Goal: Transaction & Acquisition: Purchase product/service

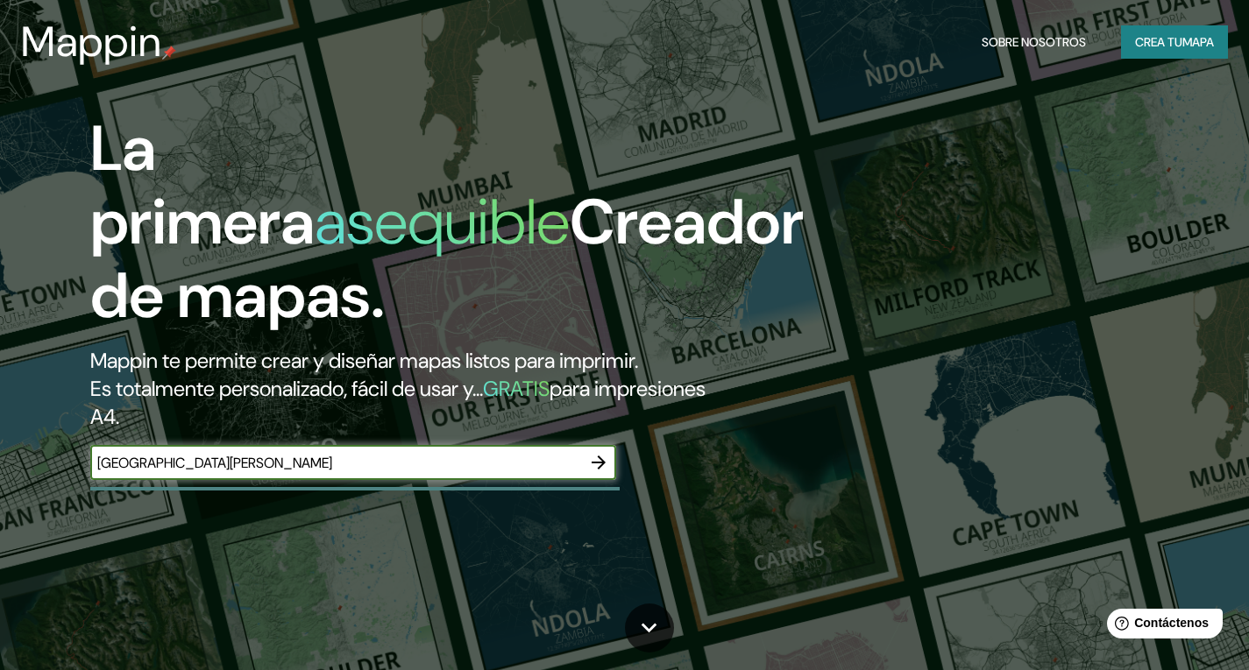
type input "[GEOGRAPHIC_DATA][PERSON_NAME]"
click at [605, 461] on icon "button" at bounding box center [598, 462] width 21 height 21
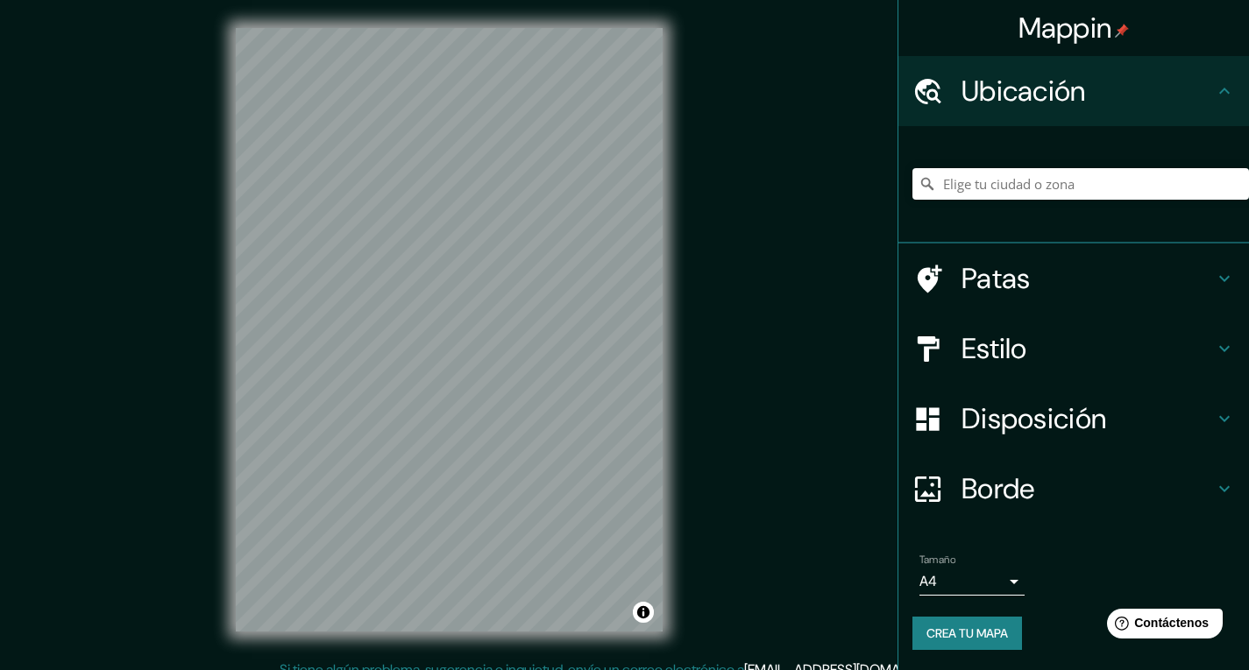
click at [1219, 279] on icon at bounding box center [1224, 279] width 11 height 6
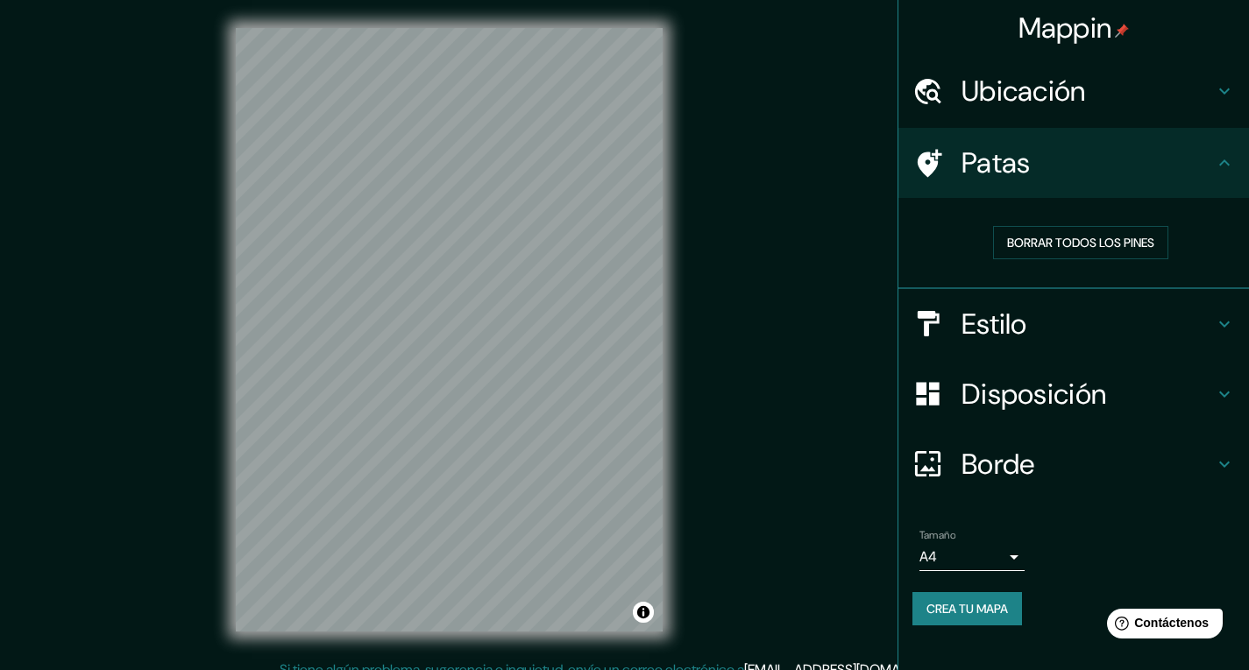
click at [1220, 316] on icon at bounding box center [1224, 324] width 21 height 21
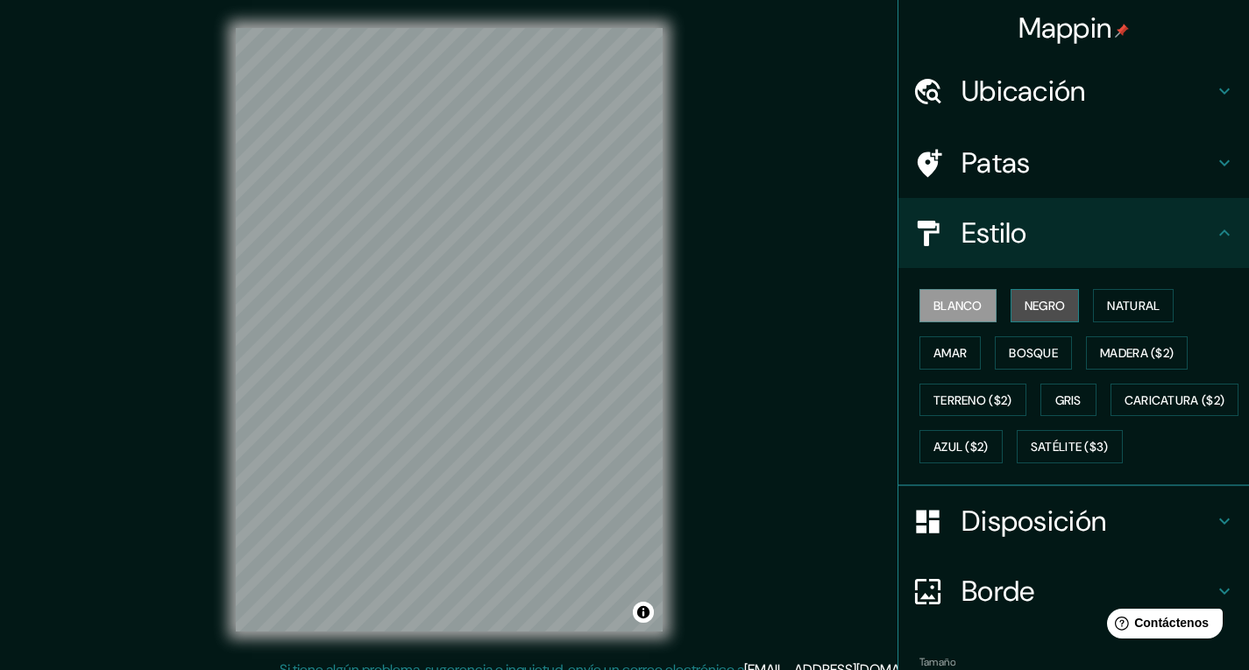
click at [1037, 315] on font "Negro" at bounding box center [1044, 305] width 41 height 23
click at [945, 350] on font "Amar" at bounding box center [949, 353] width 33 height 16
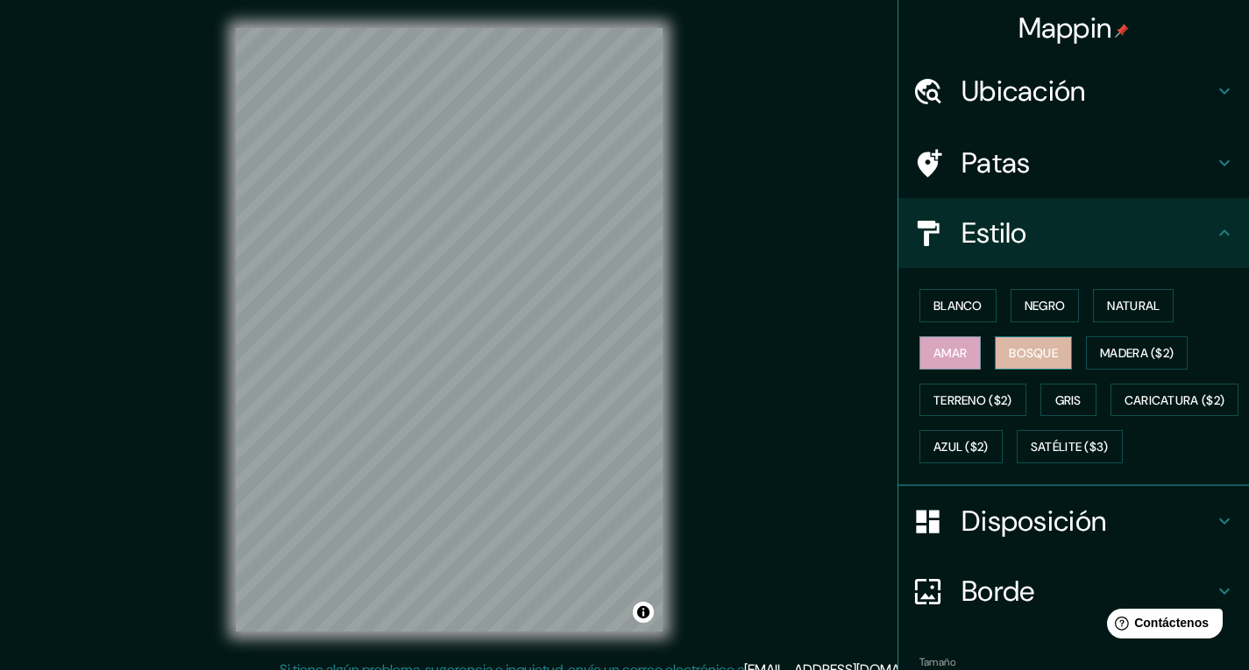
click at [1018, 354] on font "Bosque" at bounding box center [1033, 353] width 49 height 16
click at [1107, 354] on font "Madera ($2)" at bounding box center [1137, 353] width 74 height 16
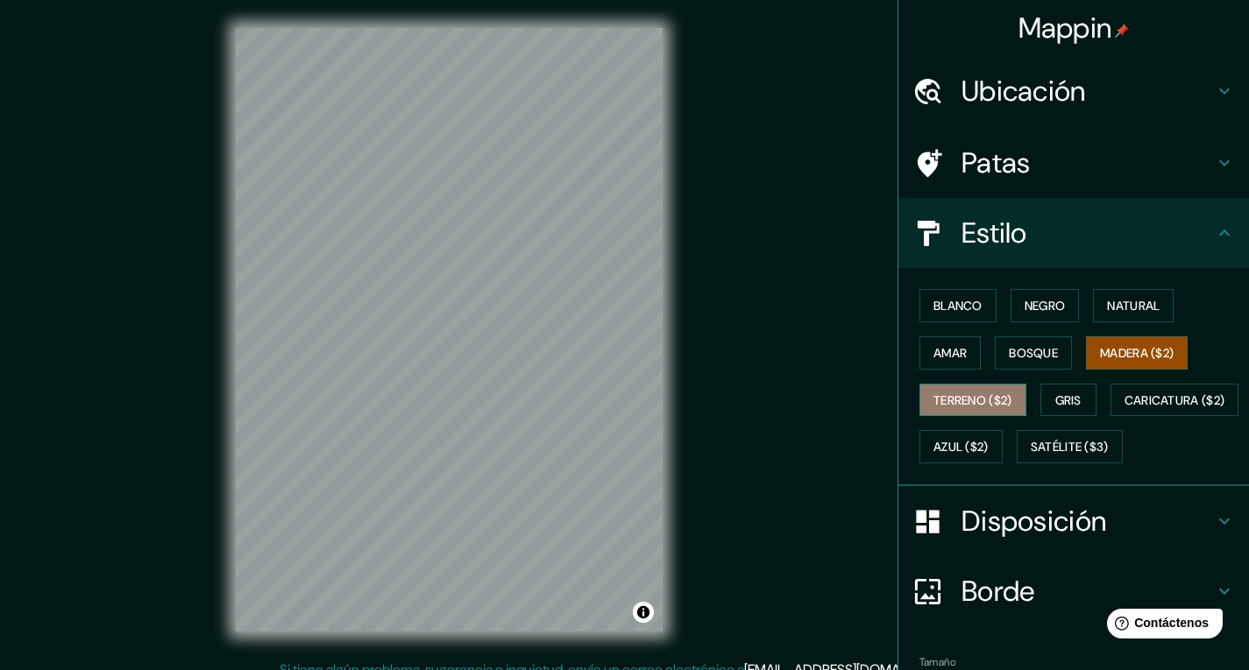
click at [970, 408] on font "Terreno ($2)" at bounding box center [972, 400] width 79 height 23
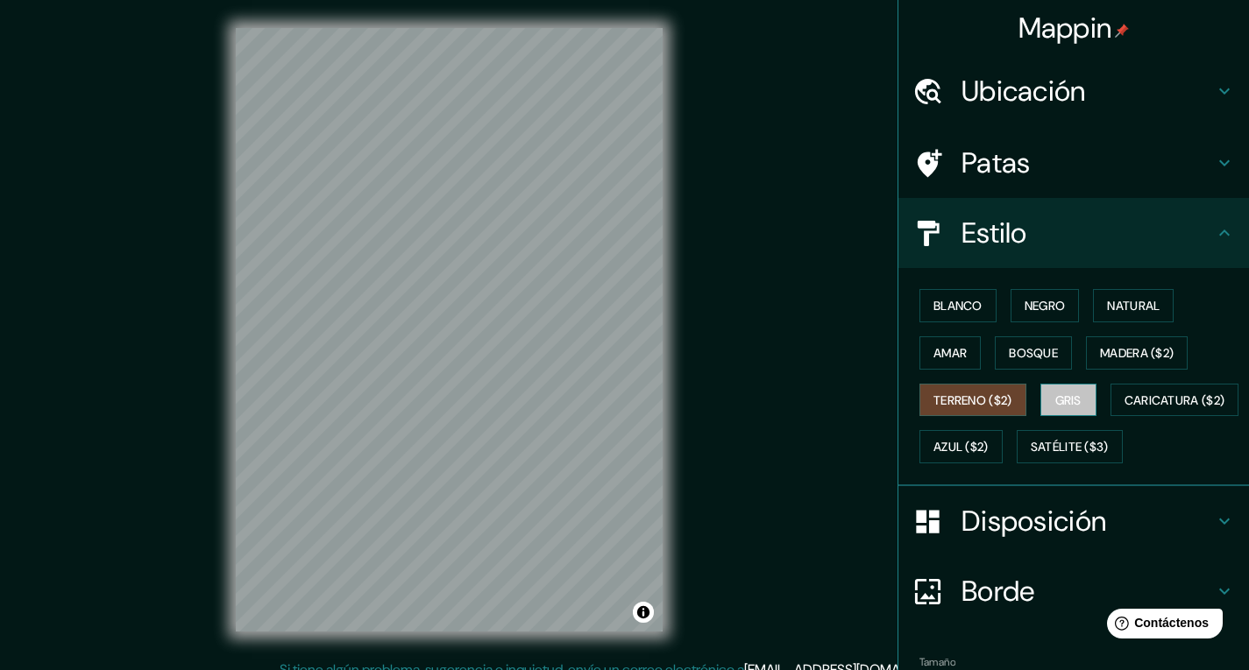
click at [1043, 409] on button "Gris" at bounding box center [1068, 400] width 56 height 33
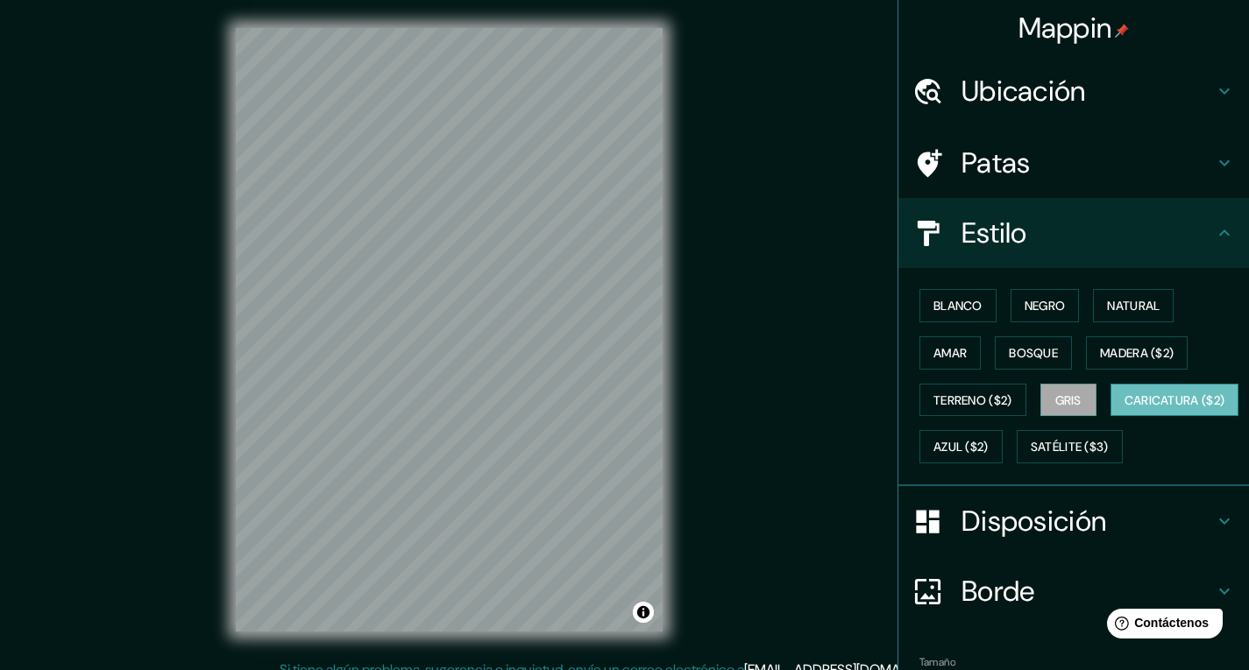
click at [1110, 417] on button "Caricatura ($2)" at bounding box center [1174, 400] width 129 height 33
click at [1041, 358] on font "Bosque" at bounding box center [1033, 353] width 49 height 16
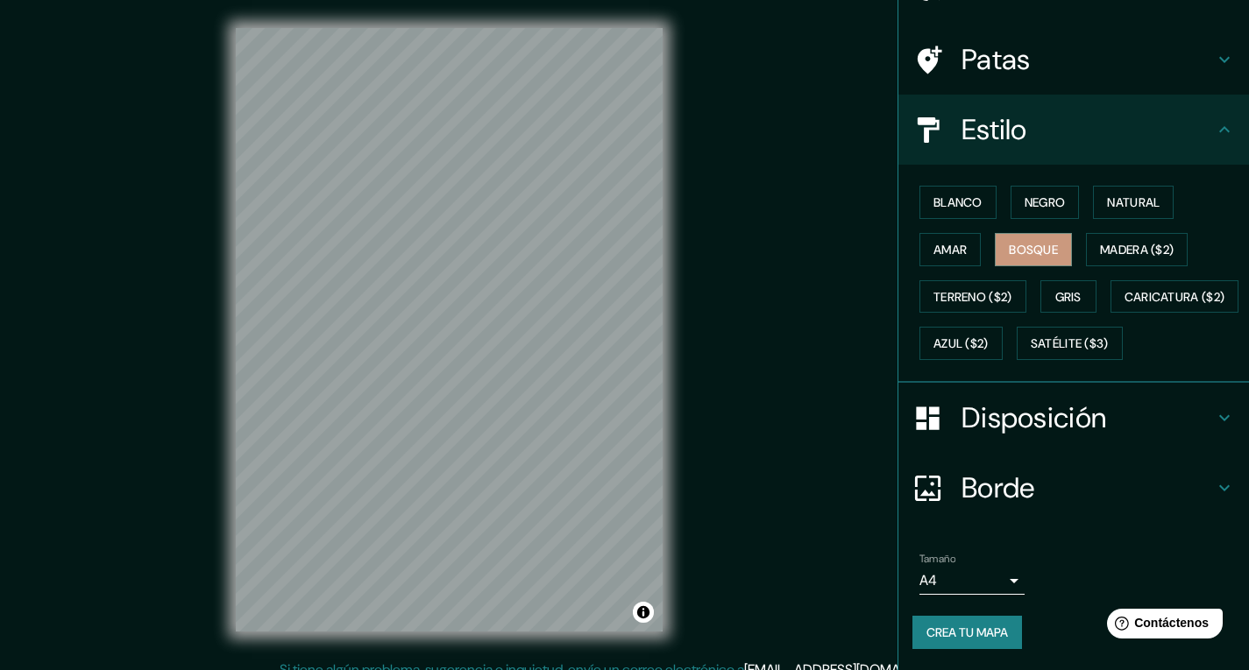
click at [1215, 422] on icon at bounding box center [1224, 417] width 21 height 21
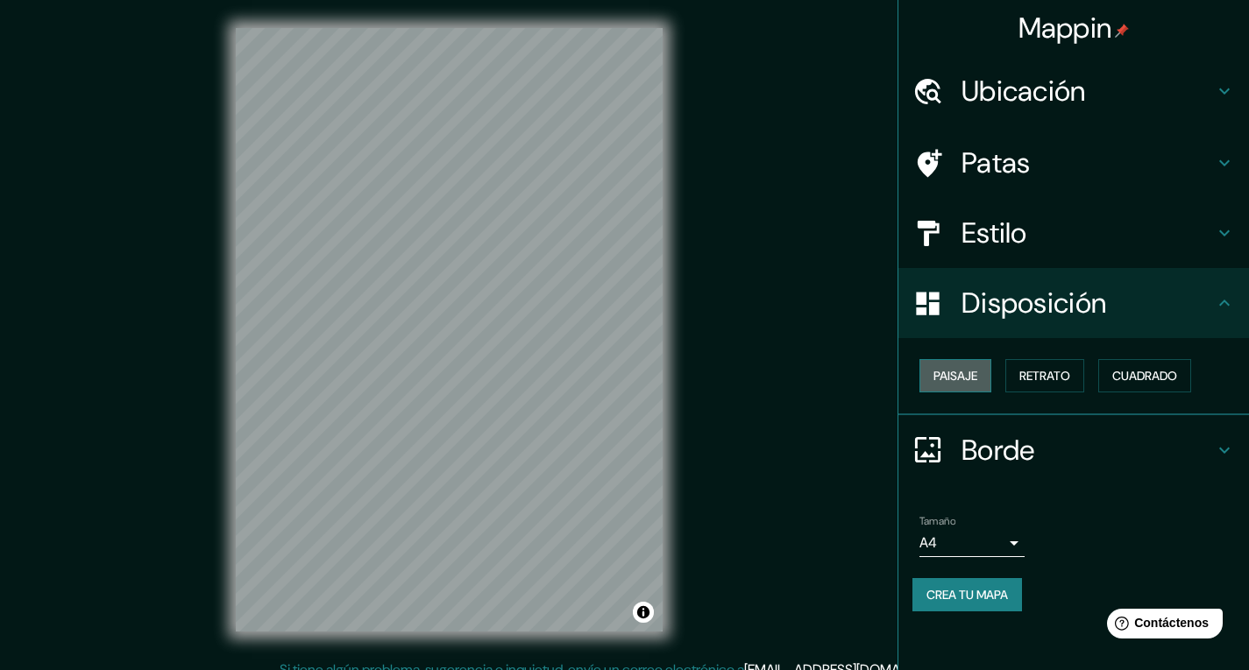
click at [988, 376] on button "Paisaje" at bounding box center [955, 375] width 72 height 33
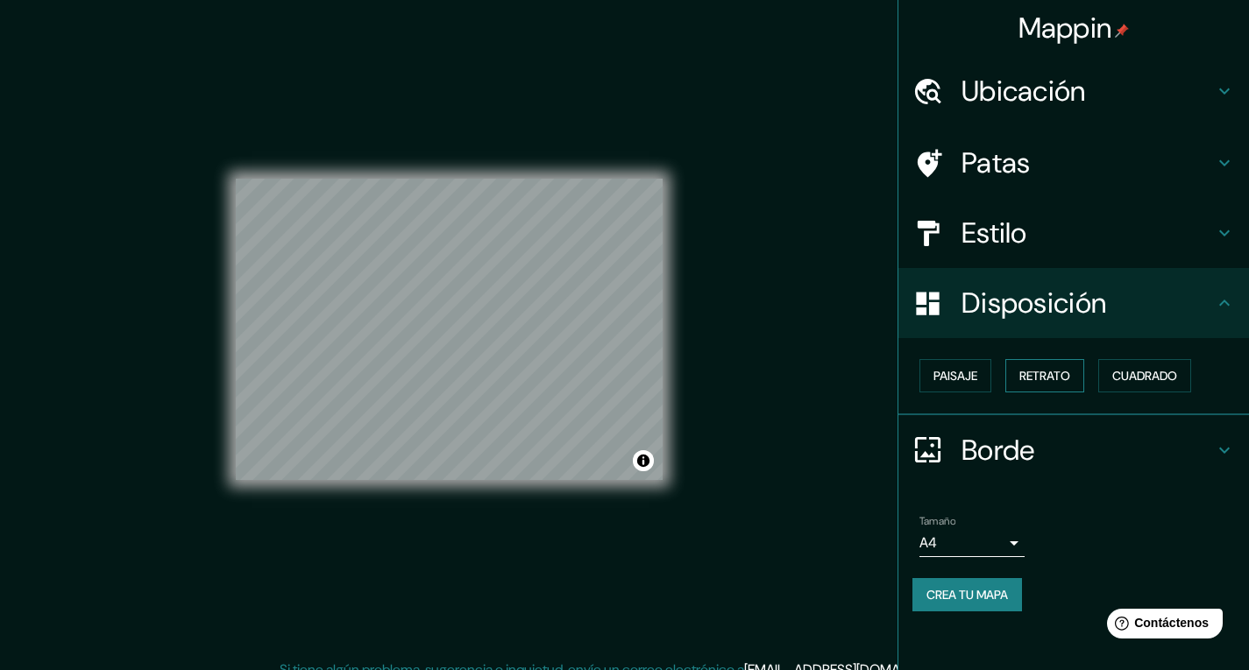
click at [1048, 378] on font "Retrato" at bounding box center [1044, 376] width 51 height 16
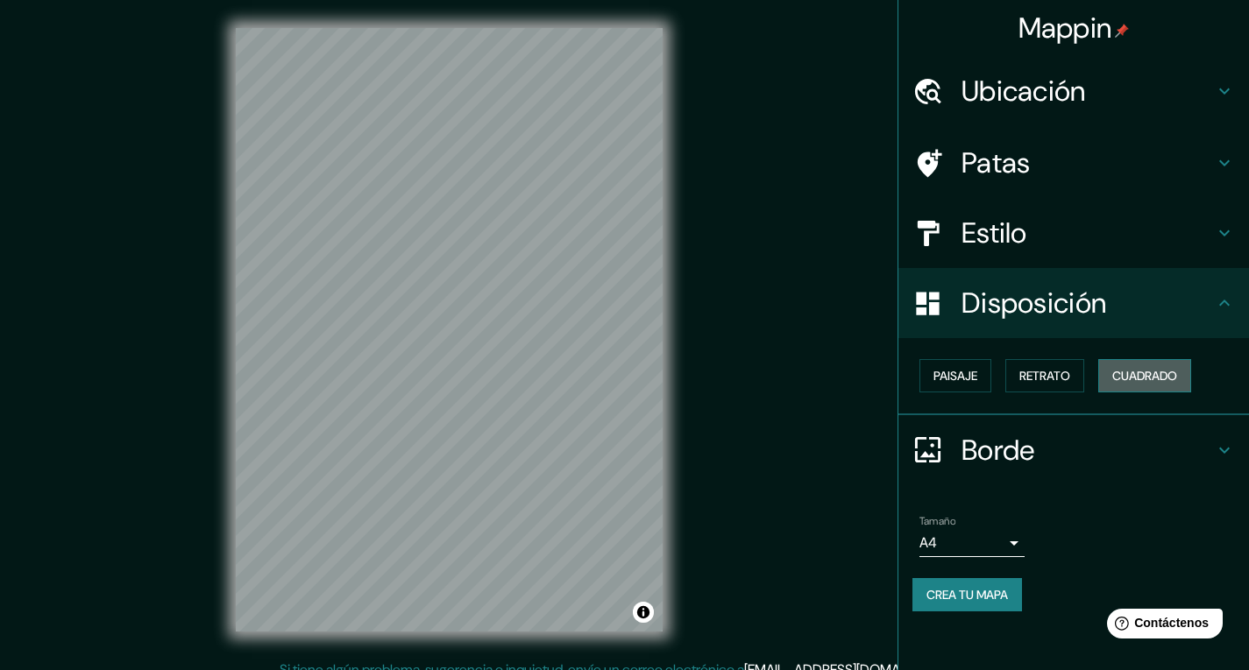
click at [1145, 378] on font "Cuadrado" at bounding box center [1144, 376] width 65 height 16
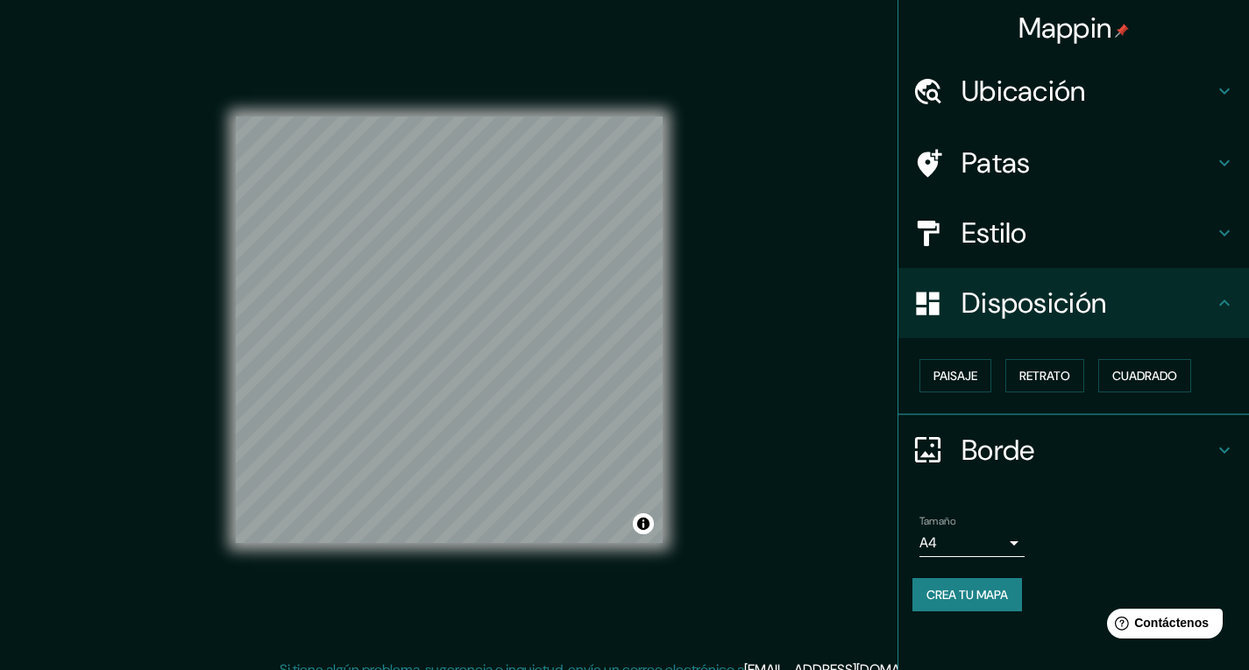
scroll to position [17, 0]
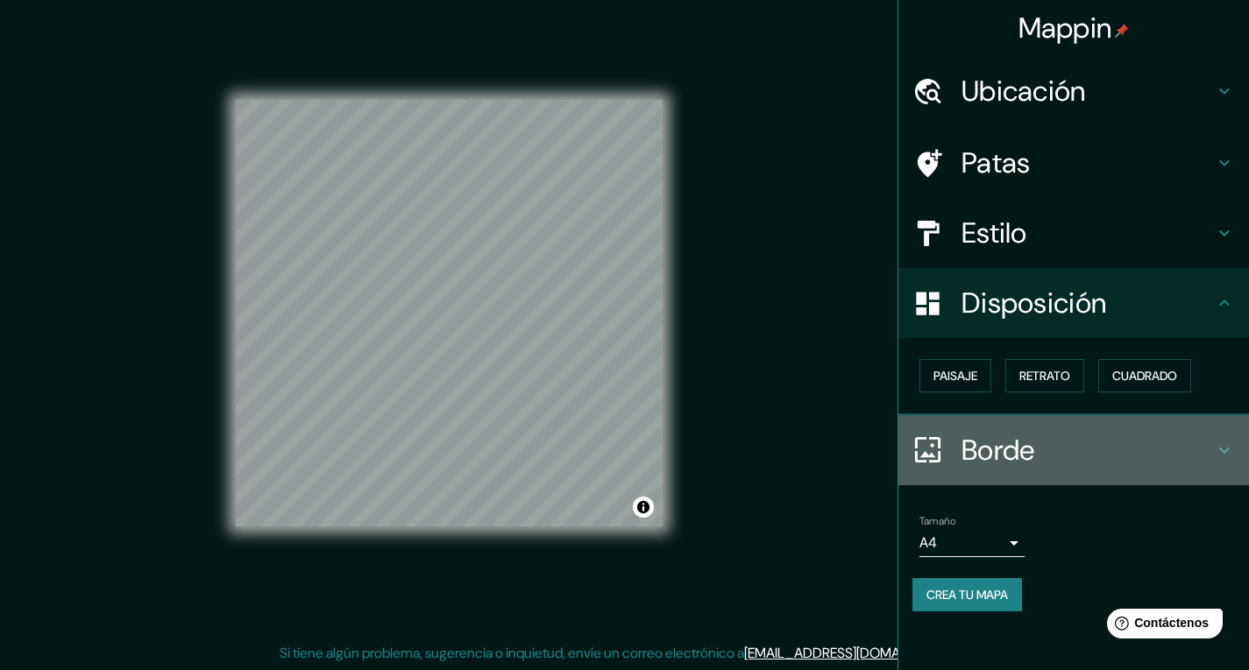
click at [1221, 447] on icon at bounding box center [1224, 450] width 21 height 21
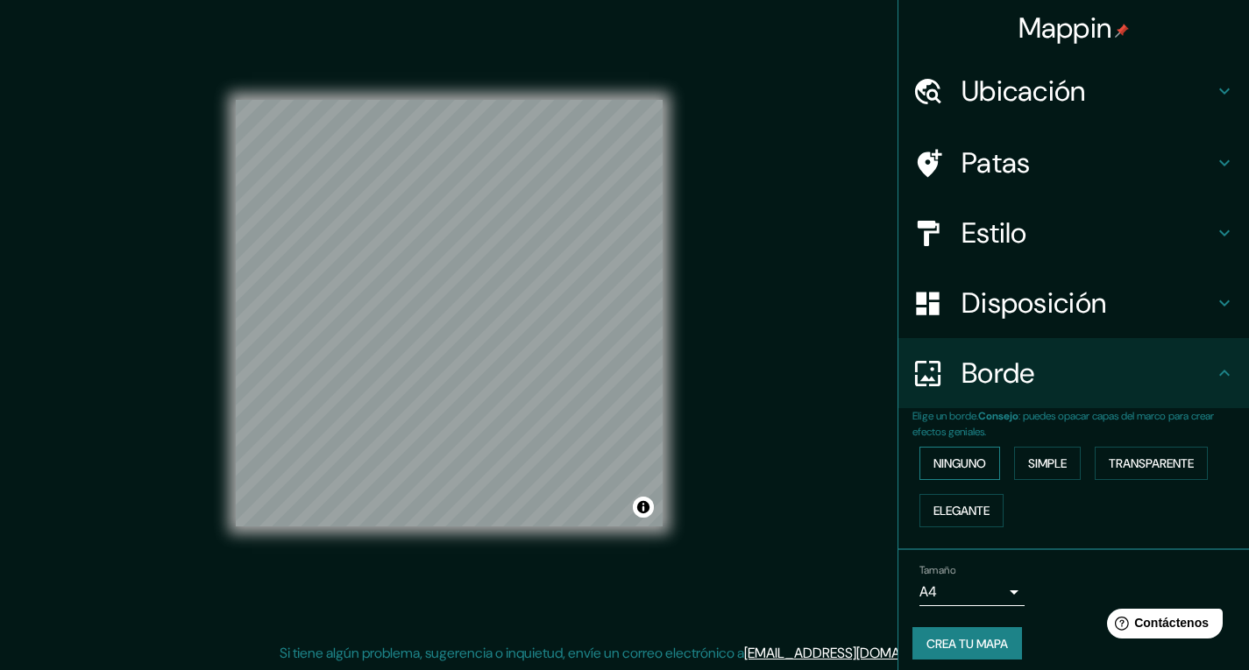
click at [958, 468] on font "Ninguno" at bounding box center [959, 464] width 53 height 16
click at [1040, 457] on font "Simple" at bounding box center [1047, 464] width 39 height 16
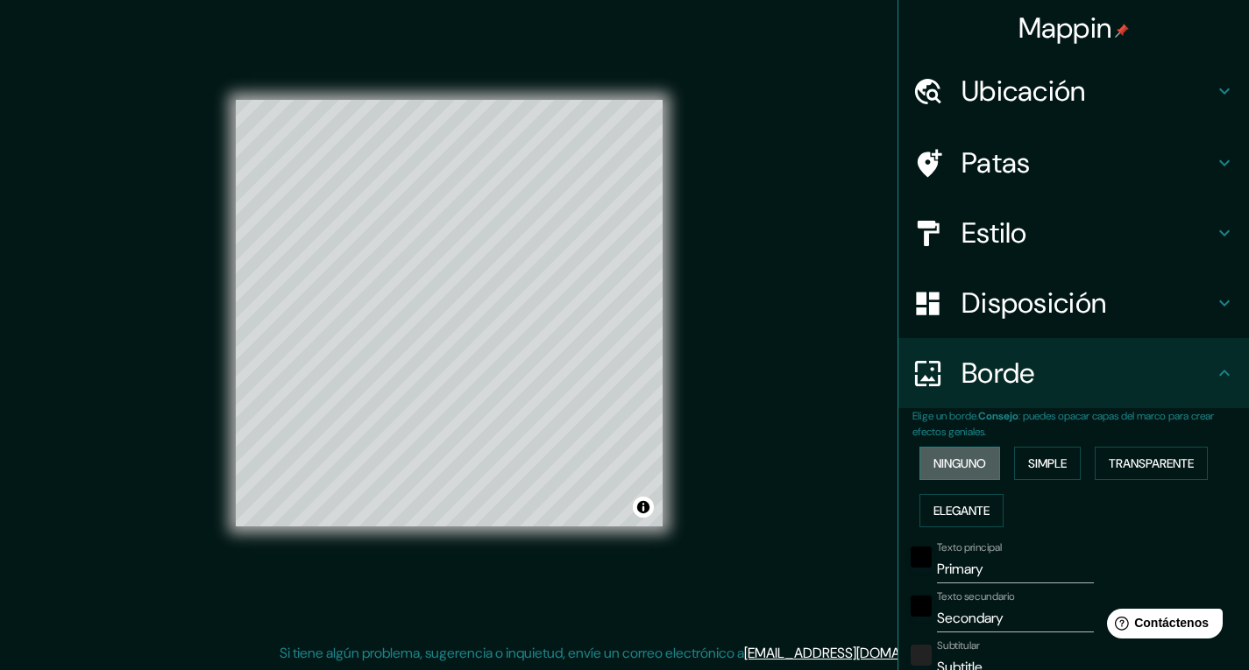
click at [937, 467] on font "Ninguno" at bounding box center [959, 464] width 53 height 16
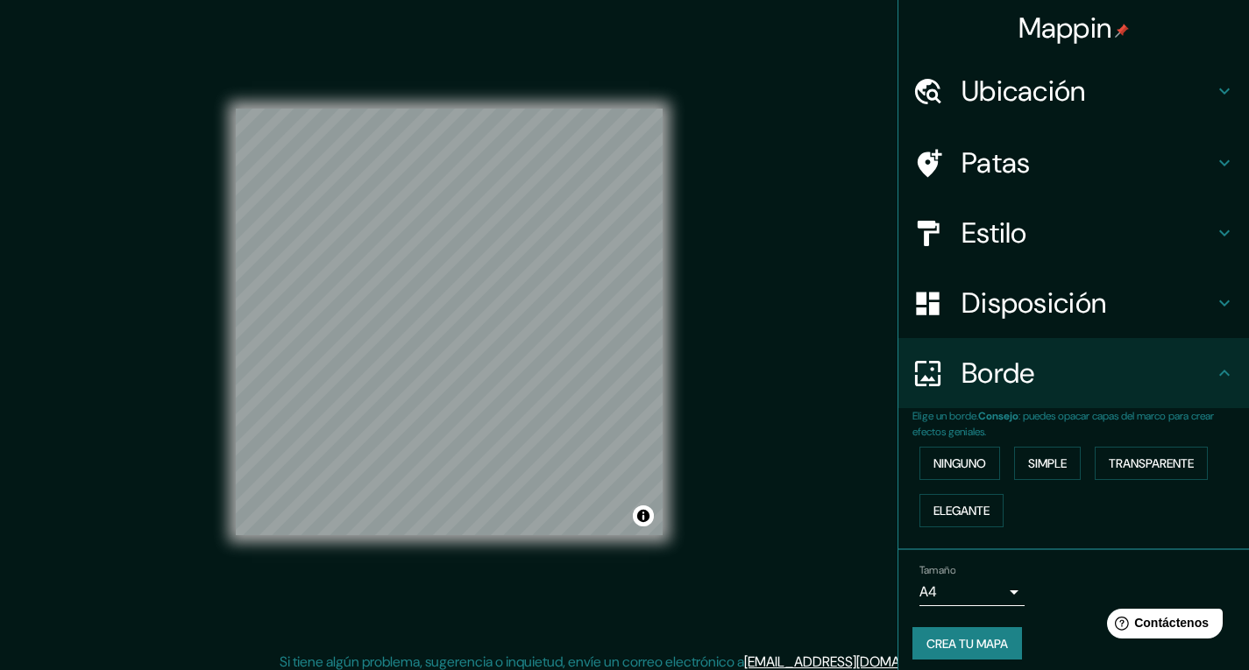
scroll to position [0, 0]
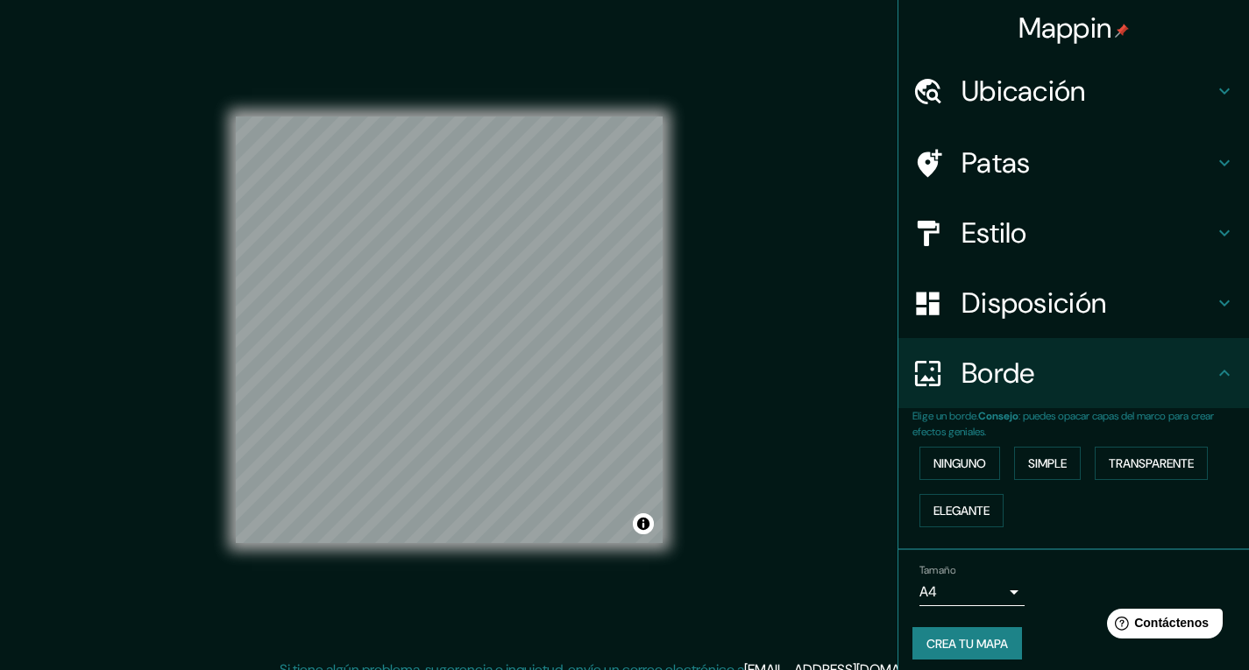
click at [1214, 93] on icon at bounding box center [1224, 91] width 21 height 21
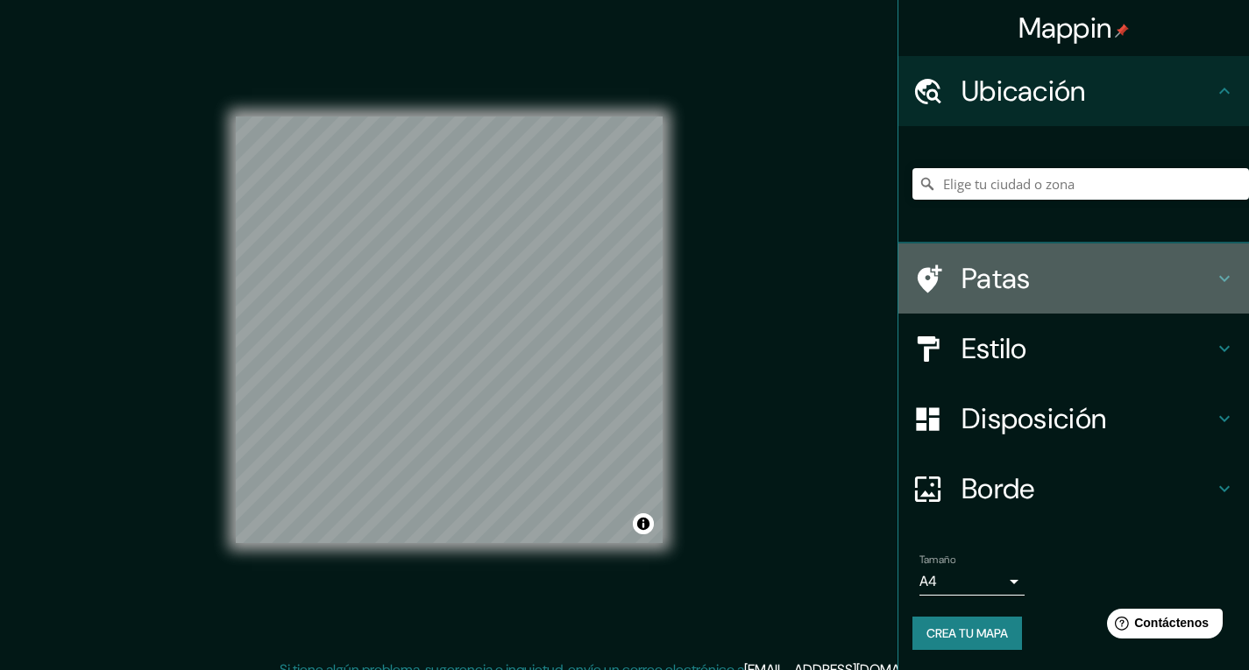
click at [1214, 281] on icon at bounding box center [1224, 278] width 21 height 21
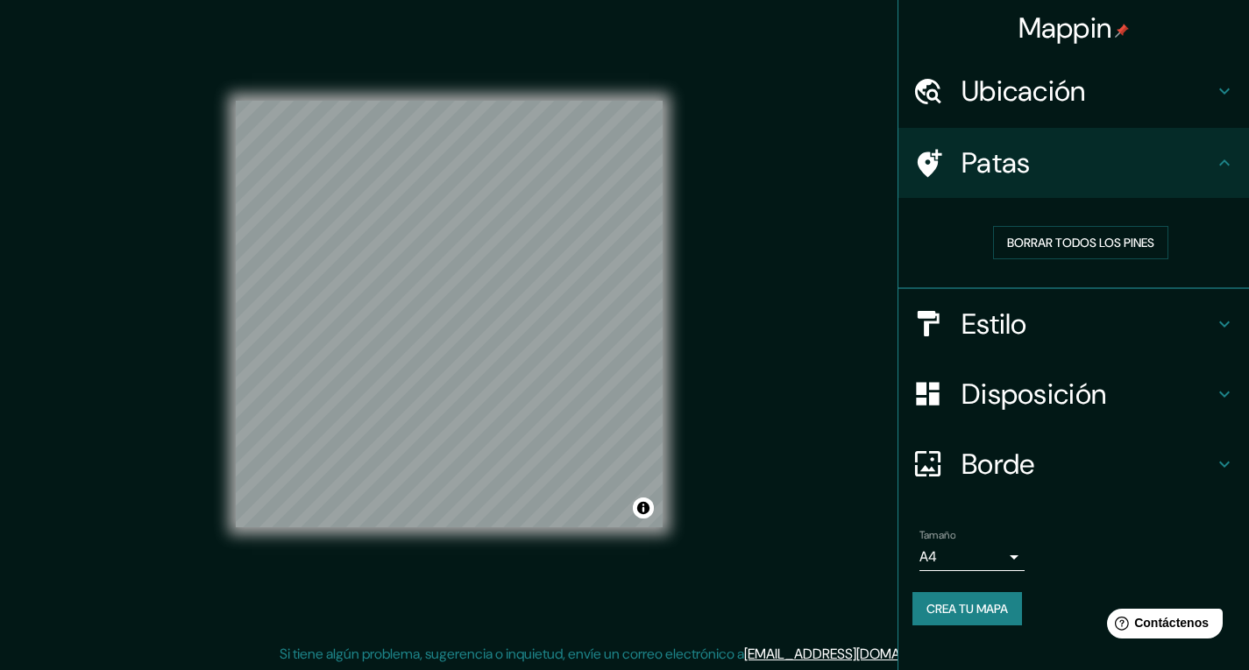
scroll to position [17, 0]
click at [972, 620] on button "Crea tu mapa" at bounding box center [967, 608] width 110 height 33
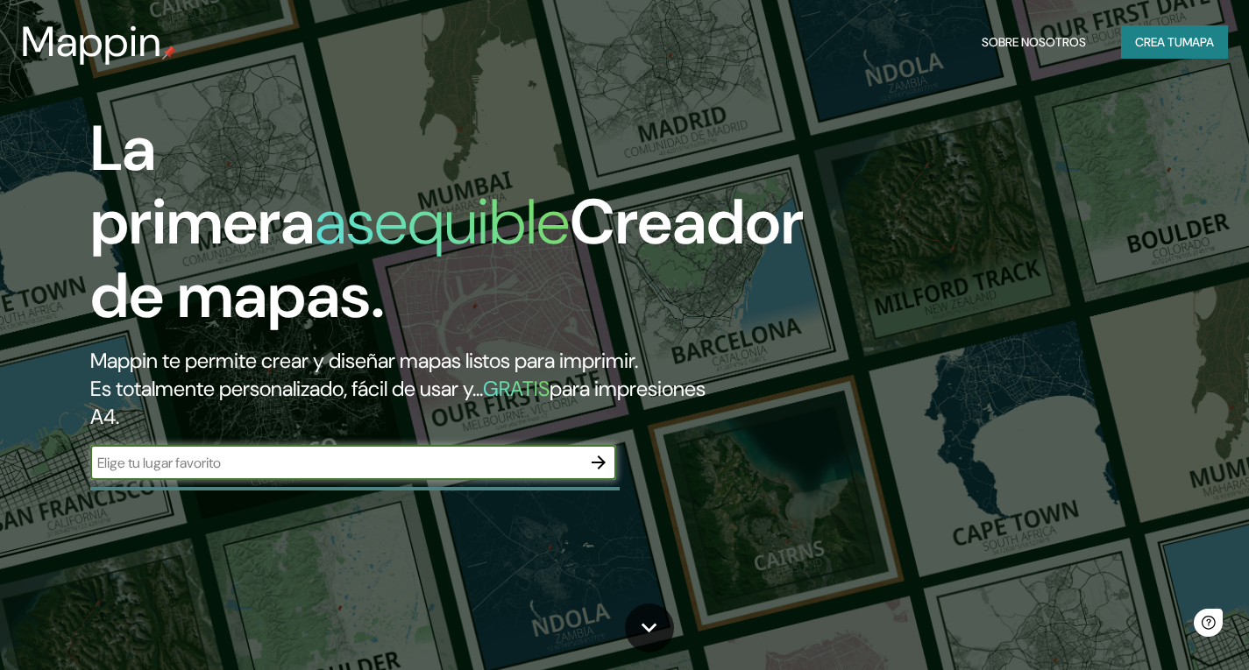
click at [361, 465] on input "text" at bounding box center [335, 463] width 491 height 20
type input "[GEOGRAPHIC_DATA][PERSON_NAME]"
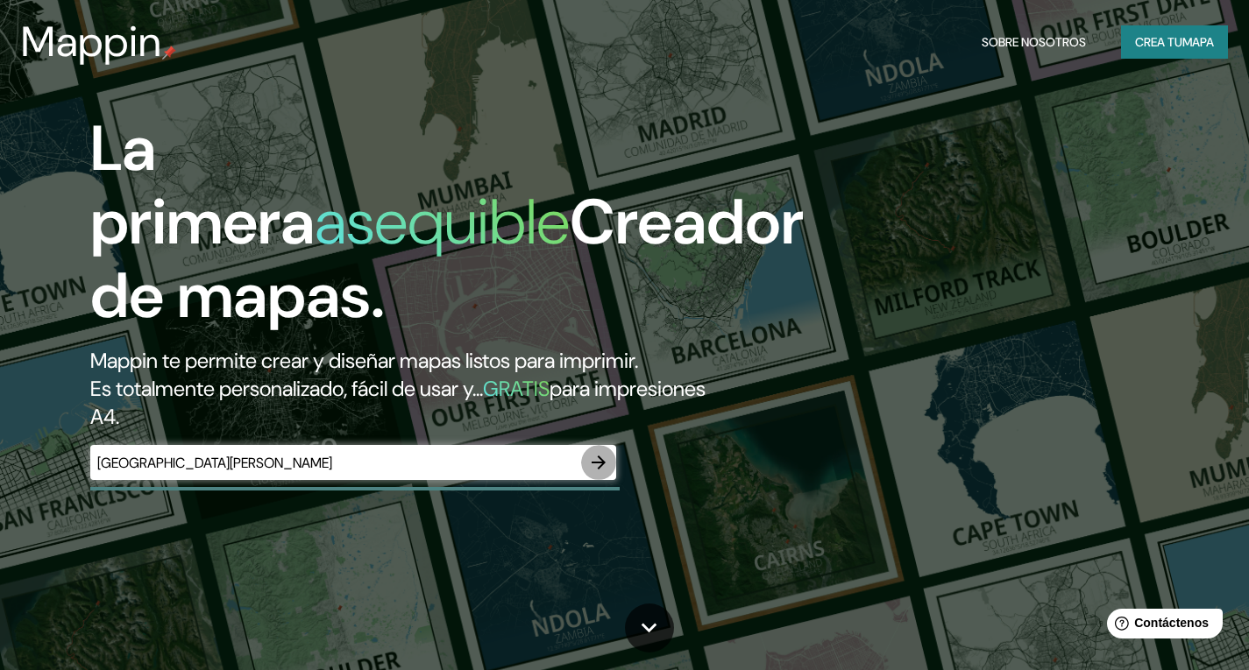
click at [595, 465] on icon "button" at bounding box center [598, 462] width 21 height 21
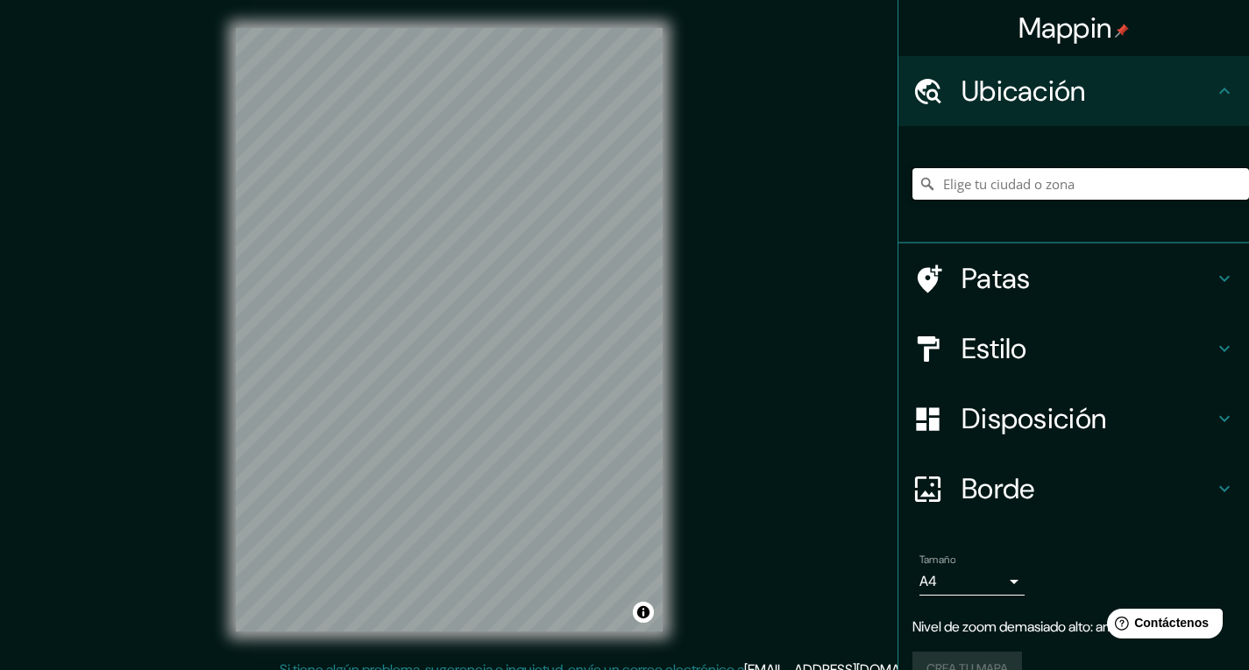
click at [1005, 176] on input "Elige tu ciudad o zona" at bounding box center [1080, 184] width 336 height 32
drag, startPoint x: 1004, startPoint y: 180, endPoint x: 971, endPoint y: 194, distance: 36.1
click at [971, 194] on input "Elige tu ciudad o zona" at bounding box center [1080, 184] width 336 height 32
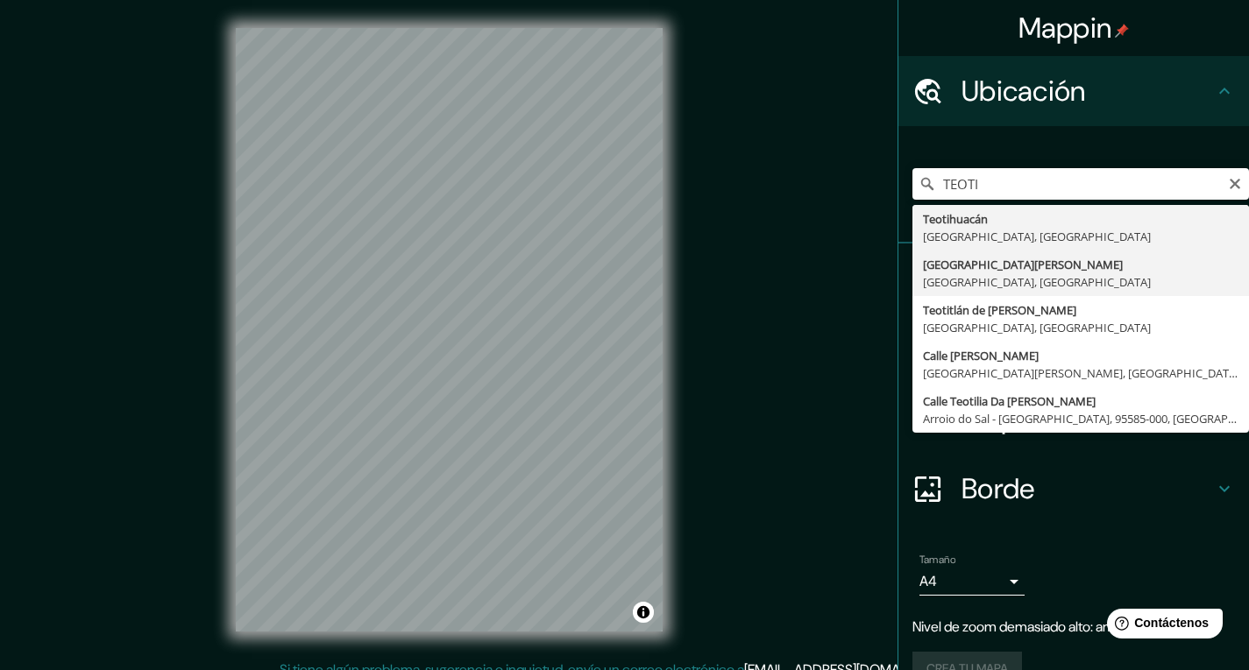
type input "[GEOGRAPHIC_DATA][PERSON_NAME], [GEOGRAPHIC_DATA], [GEOGRAPHIC_DATA]"
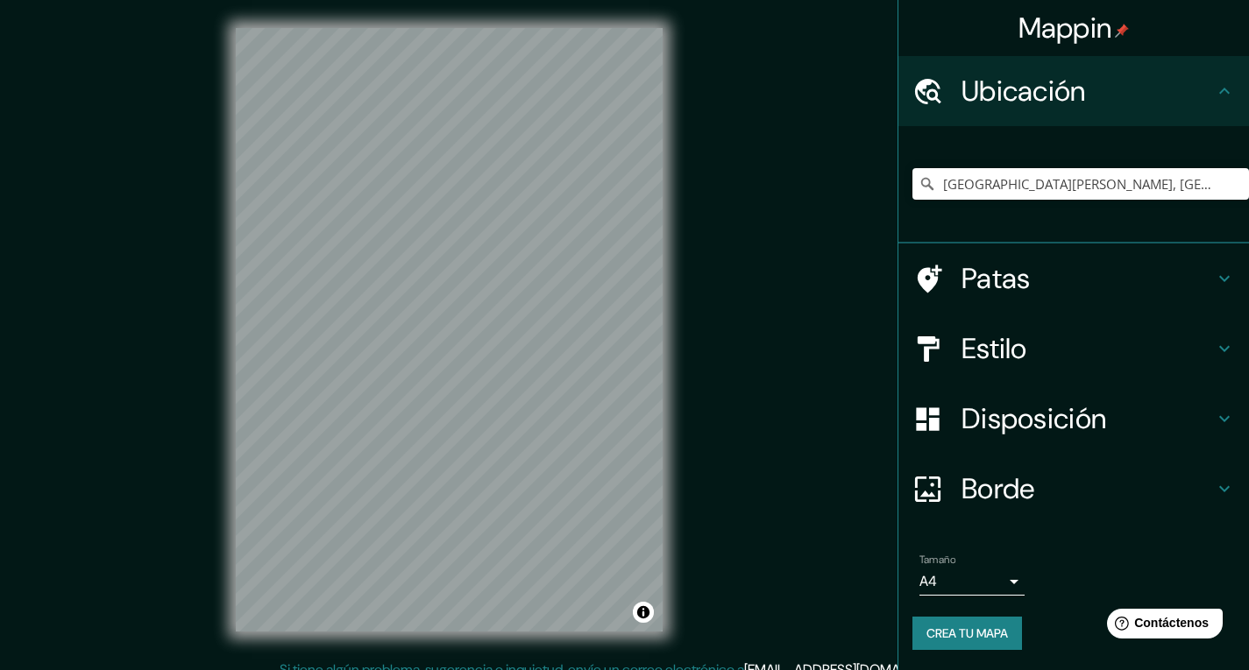
click at [1214, 343] on icon at bounding box center [1224, 348] width 21 height 21
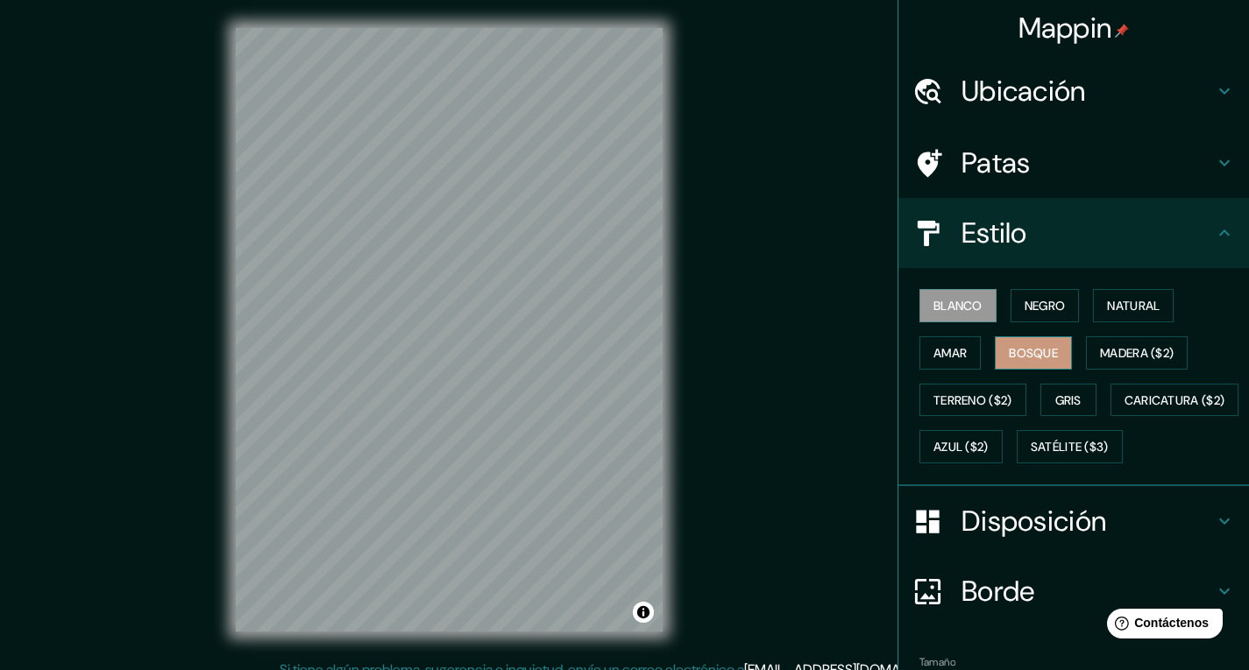
click at [1022, 355] on font "Bosque" at bounding box center [1033, 353] width 49 height 16
click at [818, 364] on div "Mappin Ubicación [GEOGRAPHIC_DATA][PERSON_NAME], [GEOGRAPHIC_DATA], [GEOGRAPHIC…" at bounding box center [624, 344] width 1249 height 688
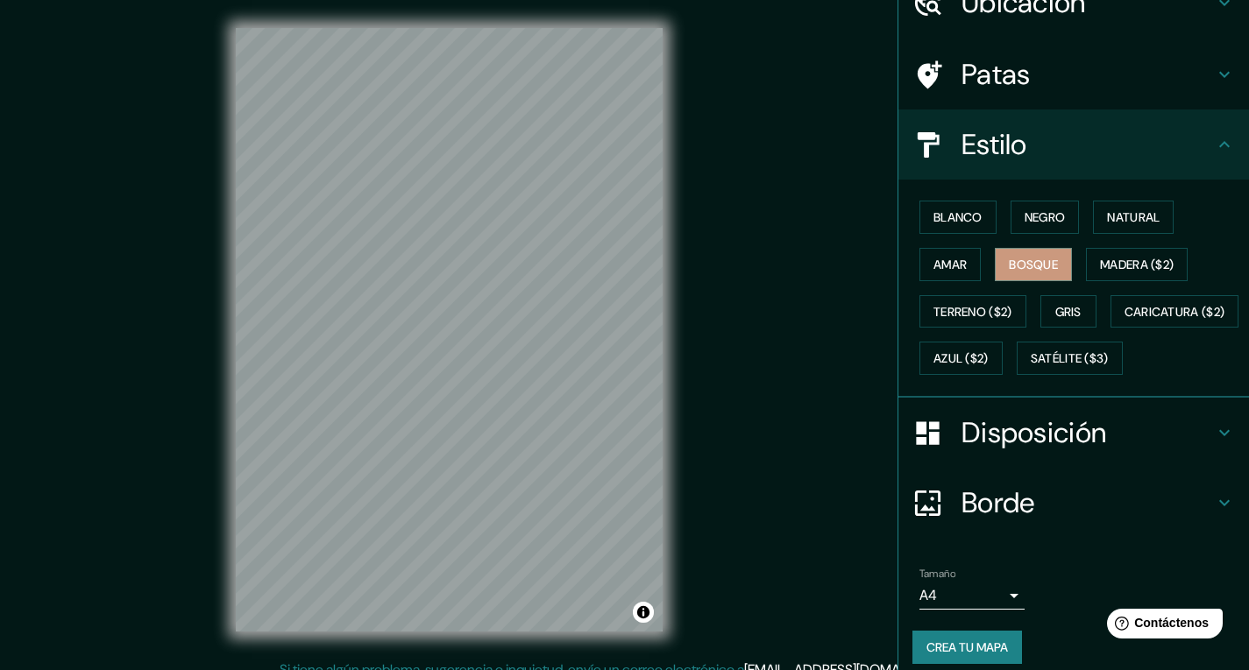
scroll to position [150, 0]
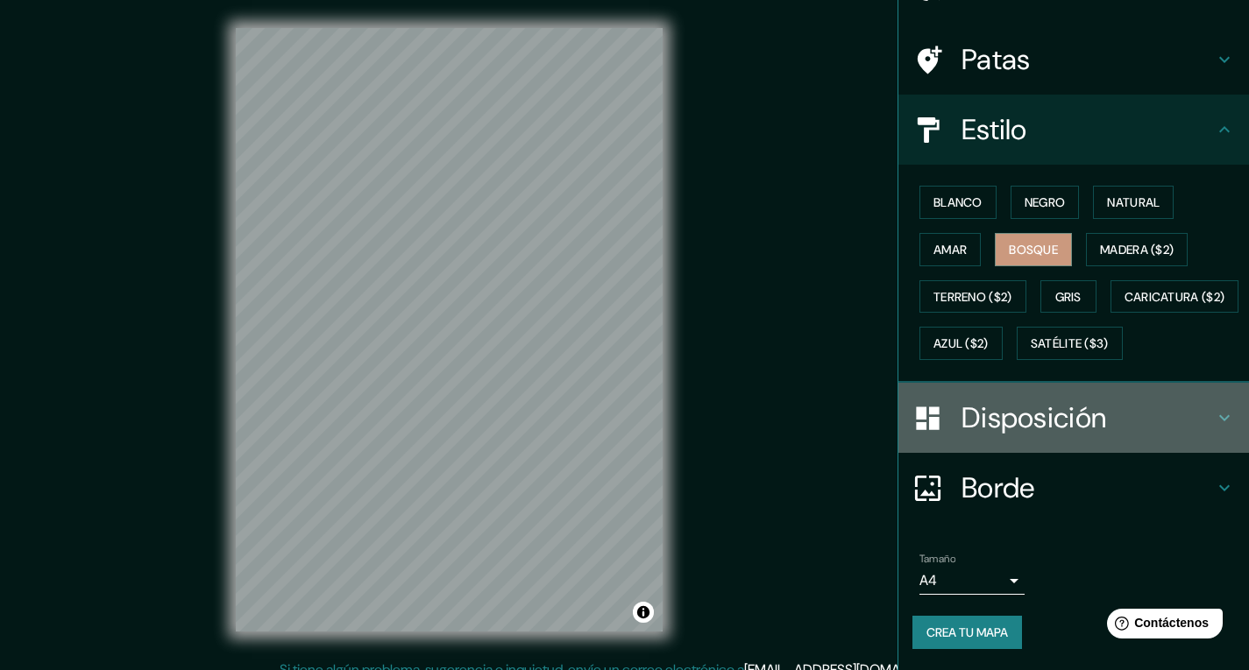
click at [1092, 408] on font "Disposición" at bounding box center [1033, 418] width 145 height 37
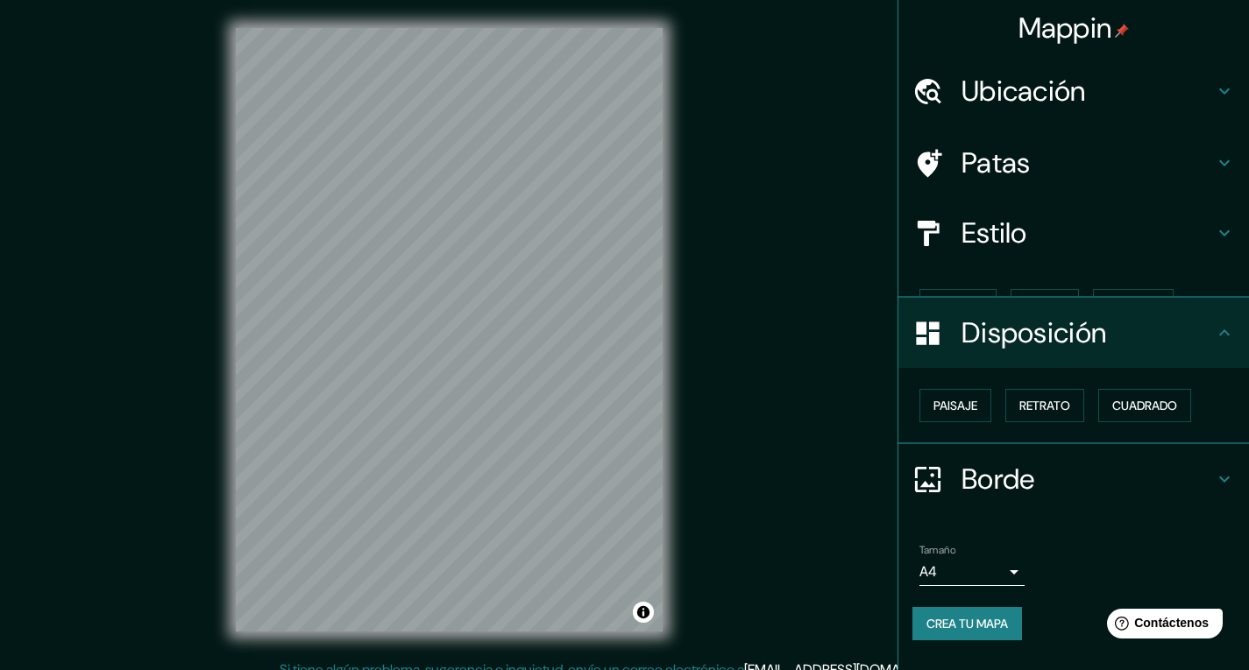
scroll to position [0, 0]
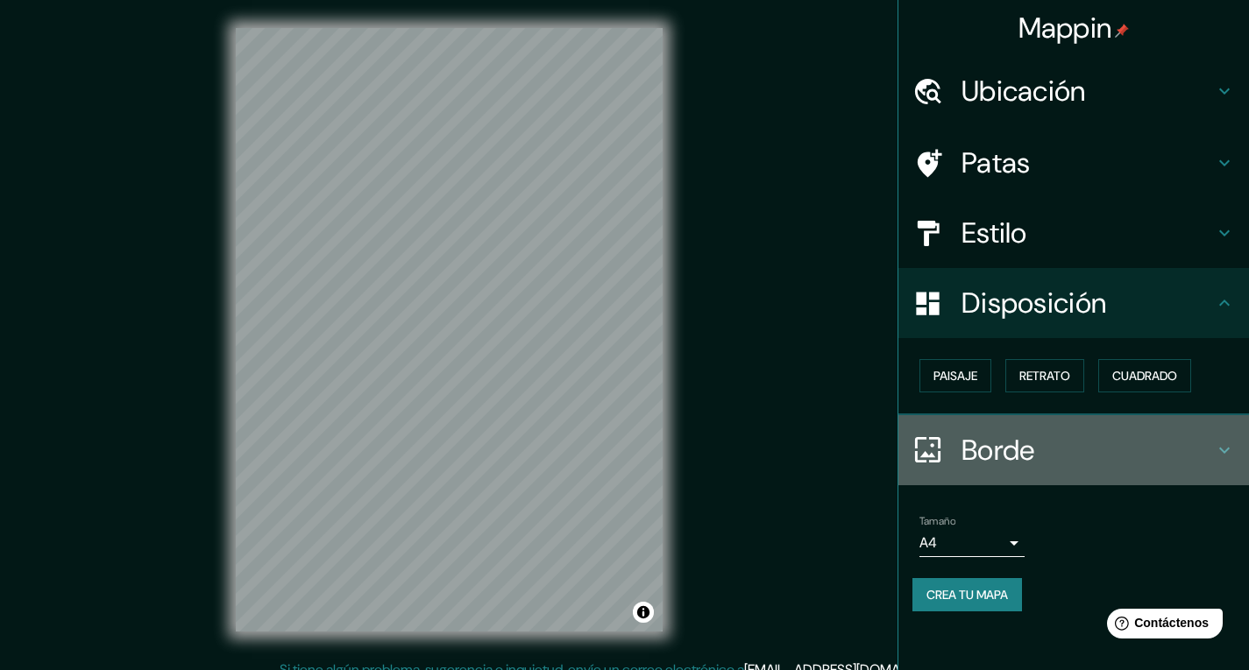
click at [1072, 443] on h4 "Borde" at bounding box center [1087, 450] width 252 height 35
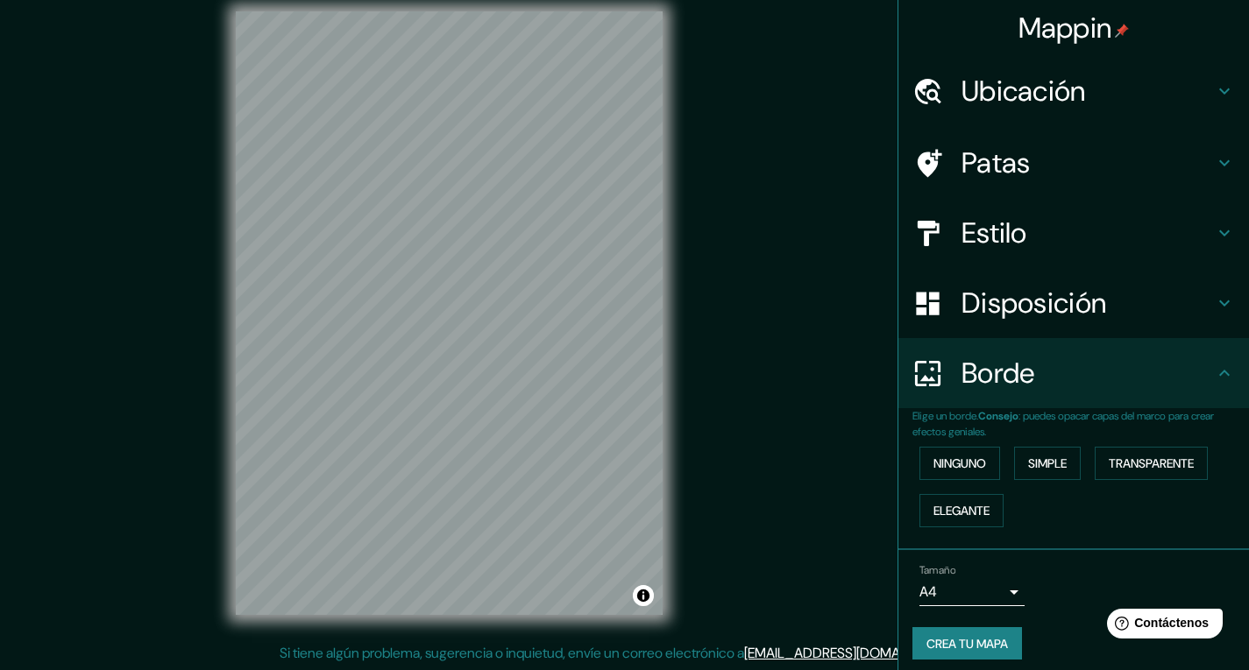
click at [1086, 234] on h4 "Estilo" at bounding box center [1087, 233] width 252 height 35
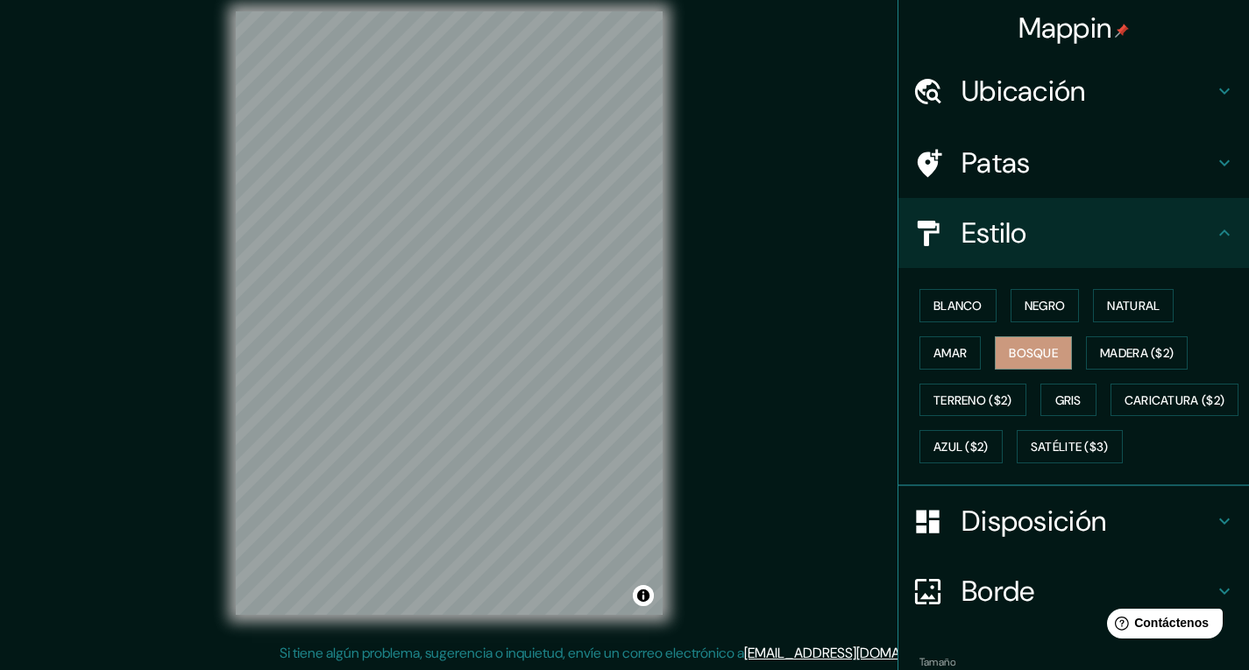
click at [978, 540] on font "Disposición" at bounding box center [1033, 521] width 145 height 37
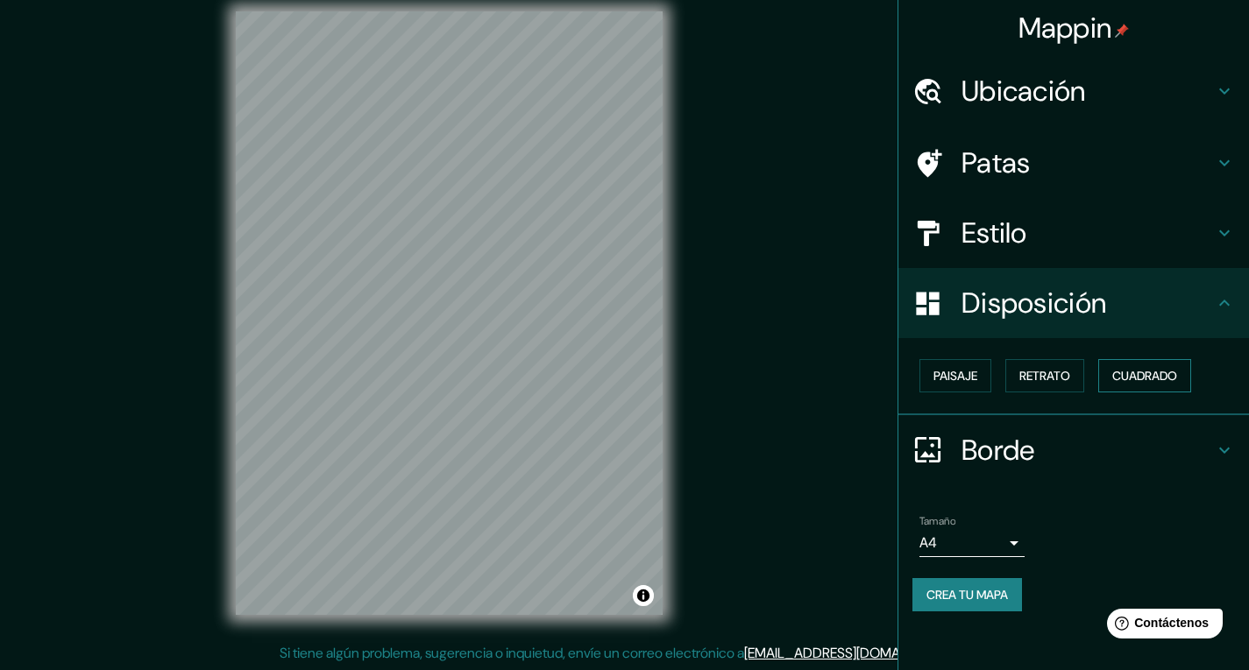
click at [1125, 378] on font "Cuadrado" at bounding box center [1144, 376] width 65 height 16
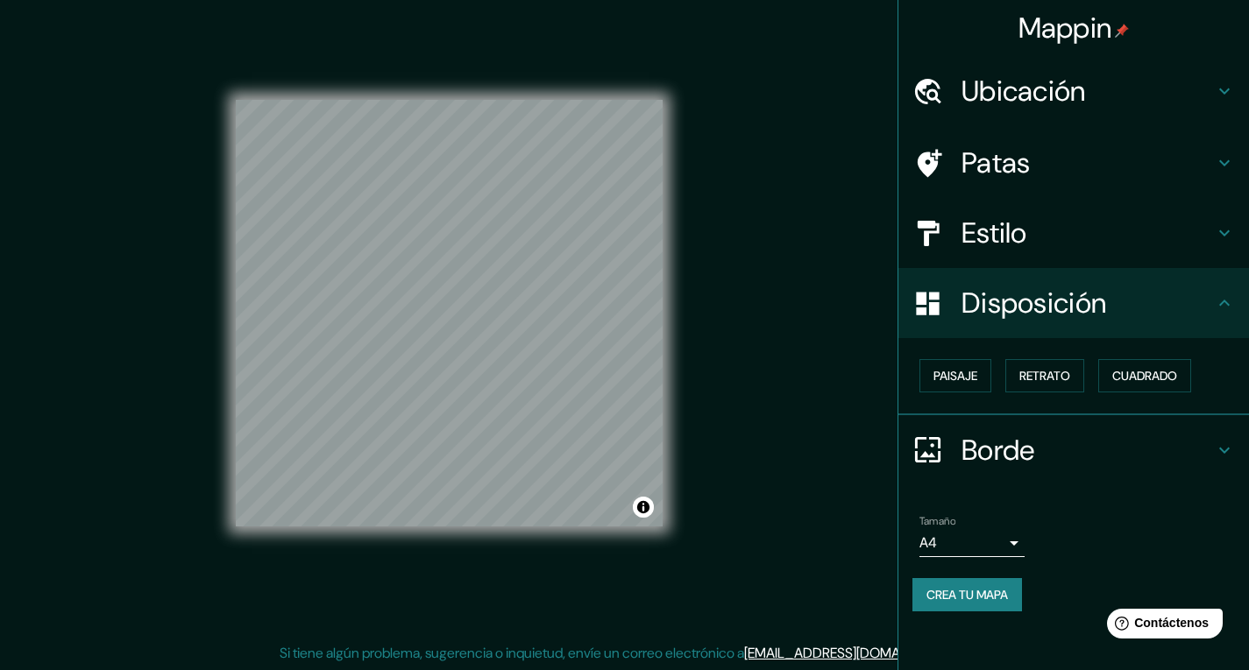
click at [747, 331] on div "Mappin Ubicación [GEOGRAPHIC_DATA][PERSON_NAME], [GEOGRAPHIC_DATA], [GEOGRAPHIC…" at bounding box center [624, 327] width 1249 height 688
